Goal: Check status: Check status

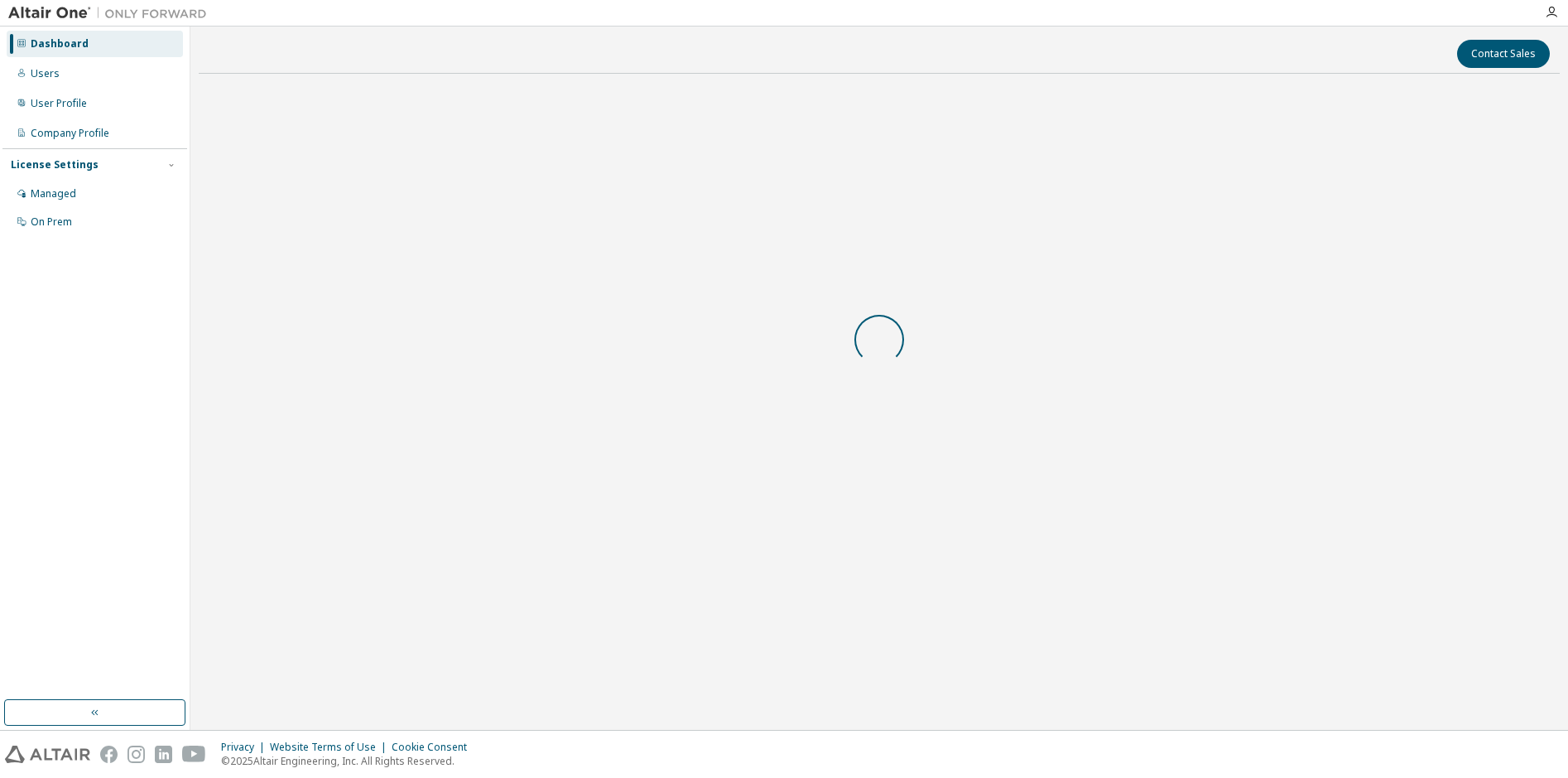
click at [789, 454] on div at bounding box center [879, 340] width 1361 height 505
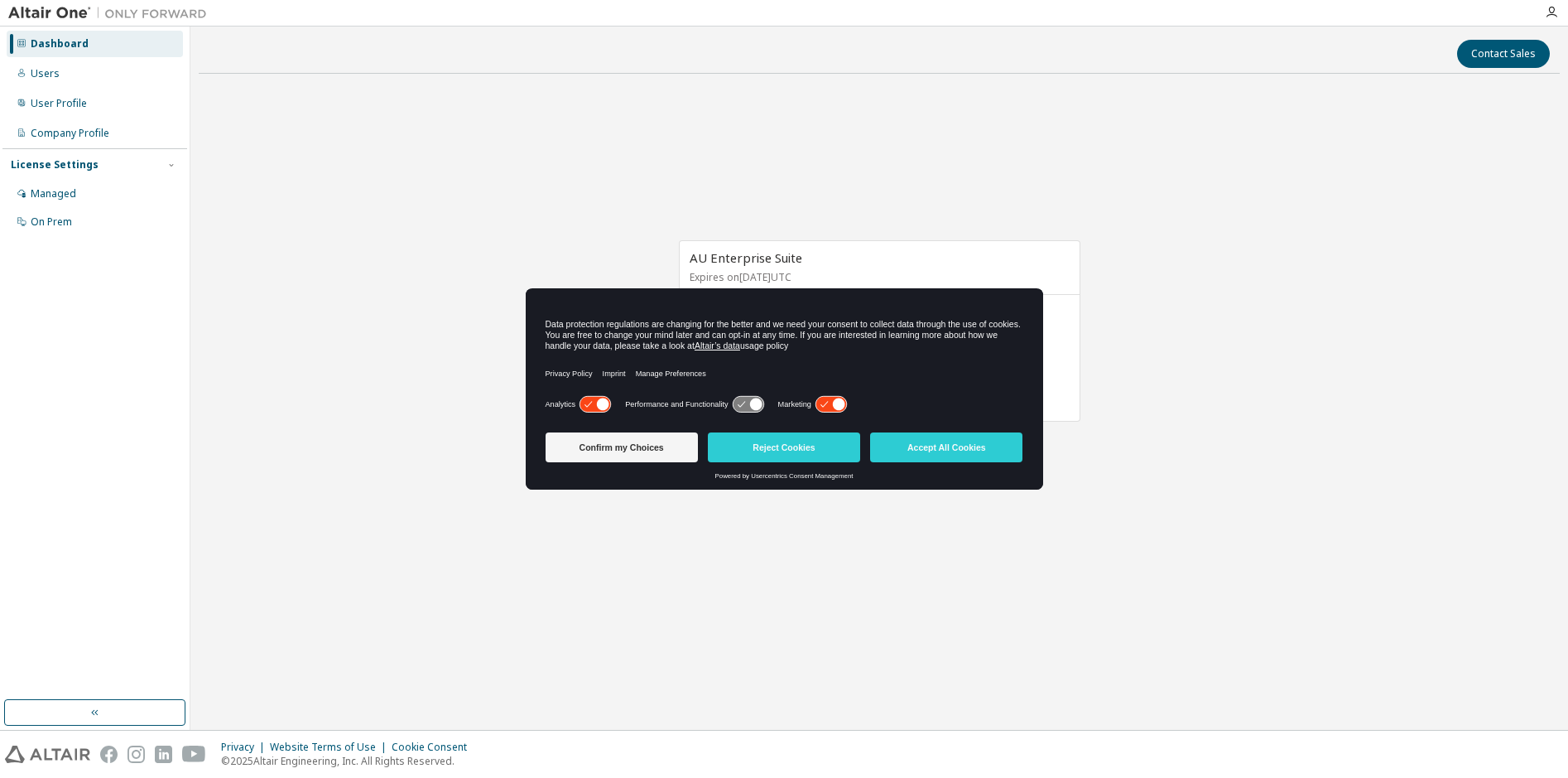
click at [789, 454] on button "Reject Cookies" at bounding box center [784, 447] width 152 height 30
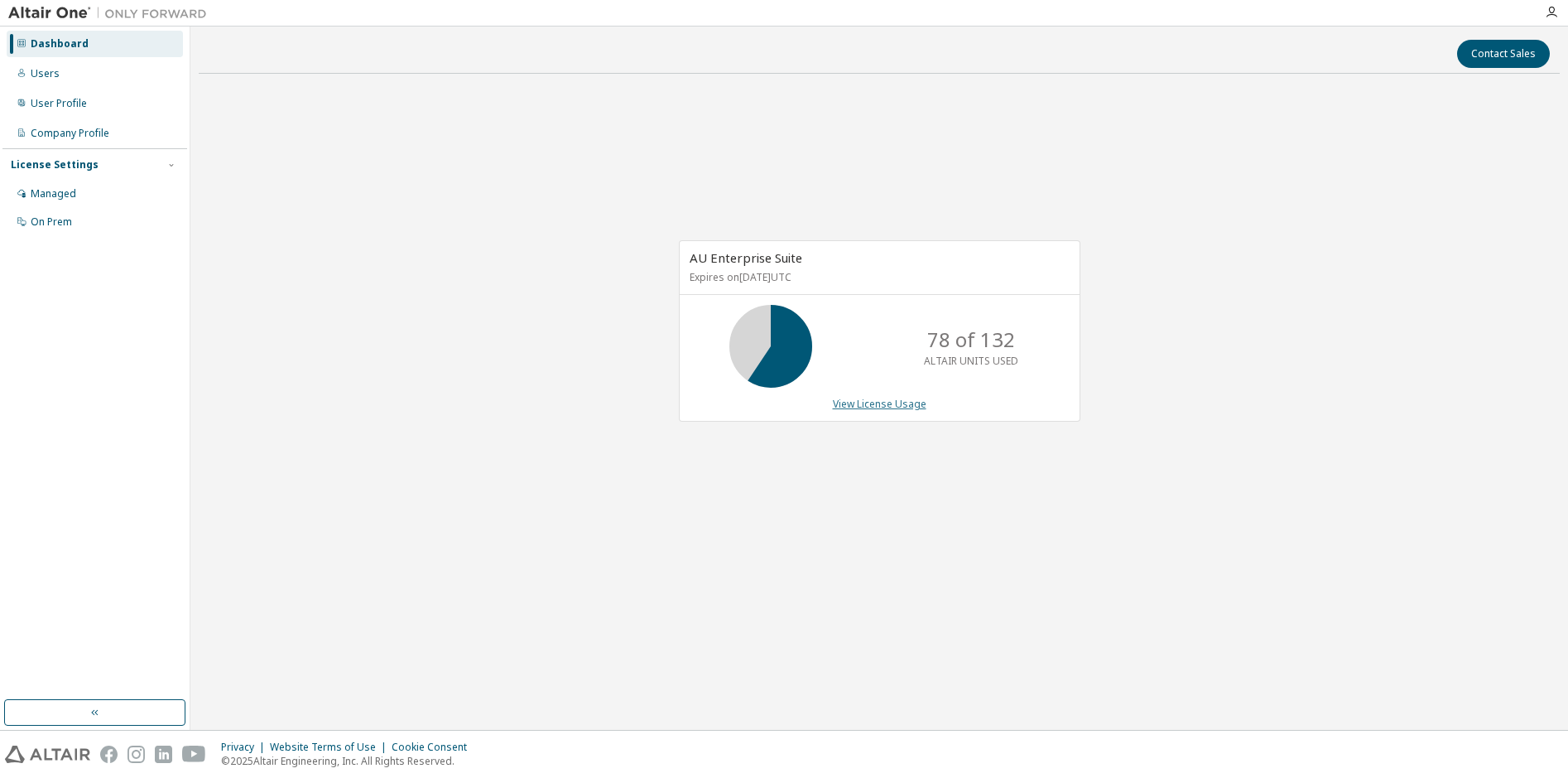
click at [858, 397] on link "View License Usage" at bounding box center [880, 403] width 94 height 14
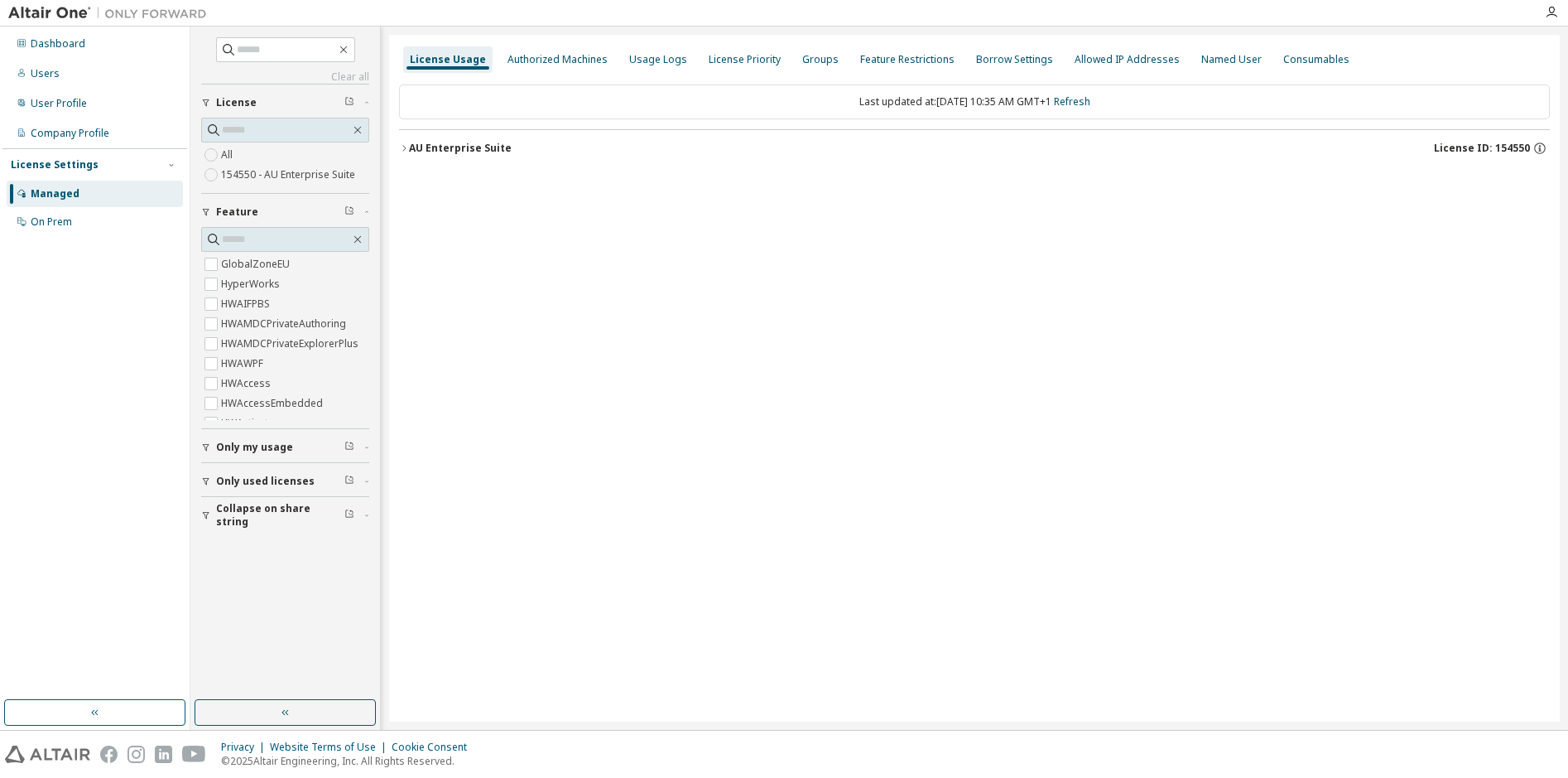
click at [408, 147] on icon "button" at bounding box center [404, 148] width 10 height 10
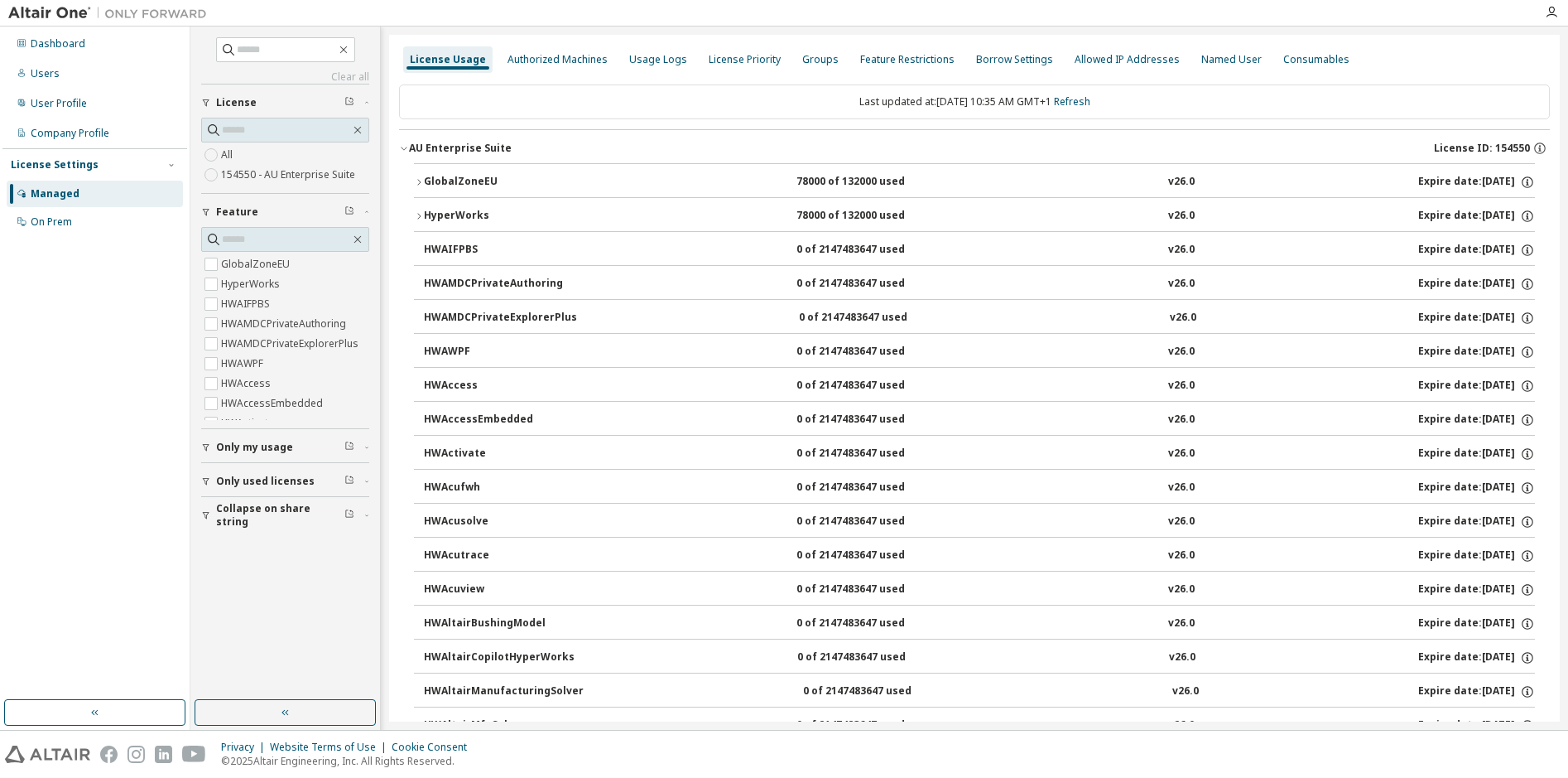
click at [416, 178] on icon "button" at bounding box center [418, 182] width 10 height 10
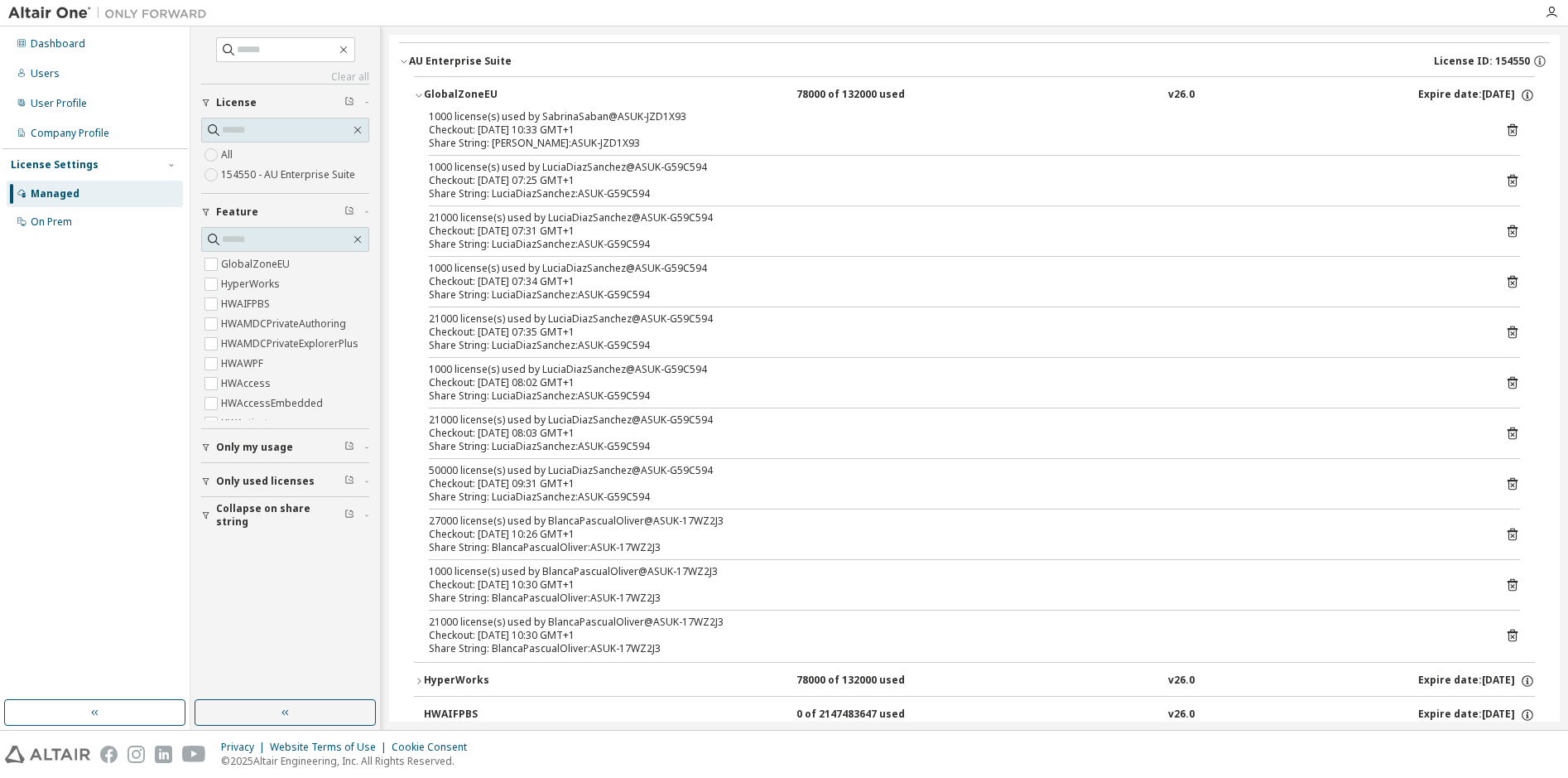
scroll to position [88, 0]
